Goal: Task Accomplishment & Management: Manage account settings

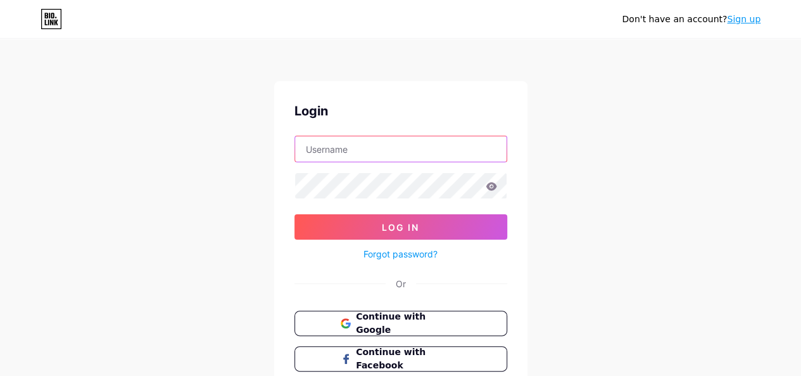
click at [343, 150] on input "text" at bounding box center [401, 148] width 212 height 25
click at [494, 188] on icon at bounding box center [491, 186] width 11 height 8
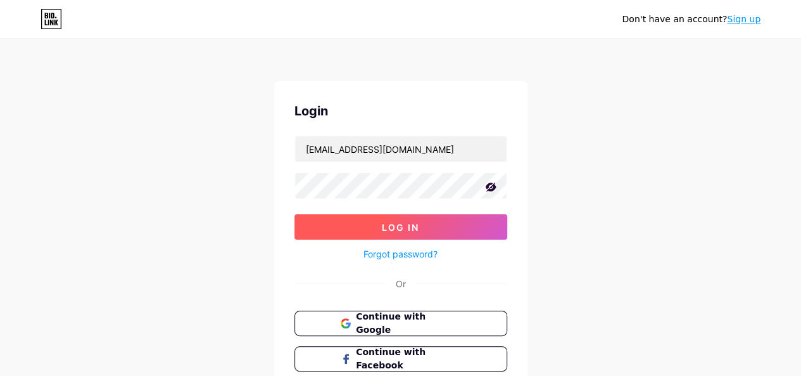
click at [445, 229] on button "Log In" at bounding box center [401, 226] width 213 height 25
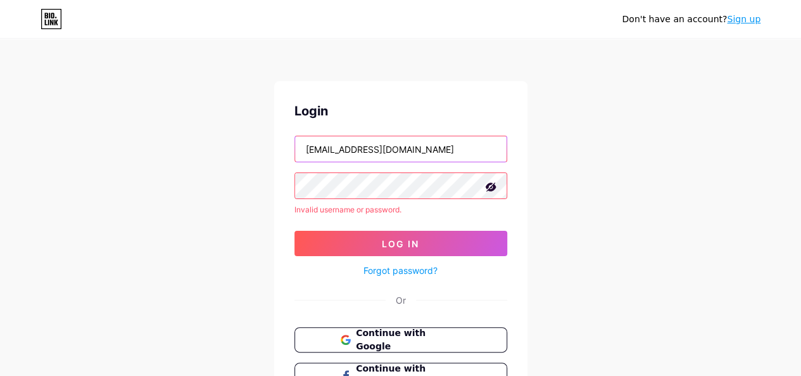
click at [430, 144] on input "admin@aucoeurdubaril.com" at bounding box center [401, 148] width 212 height 25
click at [342, 146] on input "admin@aucoeurdubaril.com" at bounding box center [401, 148] width 212 height 25
click at [339, 146] on input "admin@aucoeurdubaril.com" at bounding box center [401, 148] width 212 height 25
click at [390, 146] on input "aucoeurdubaril.com" at bounding box center [401, 148] width 212 height 25
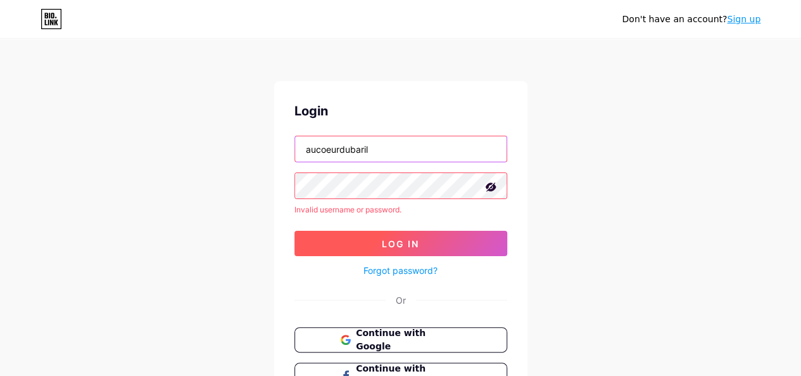
type input "aucoeurdubaril"
click at [426, 250] on button "Log In" at bounding box center [401, 243] width 213 height 25
